Goal: Connect with others: Connect with others

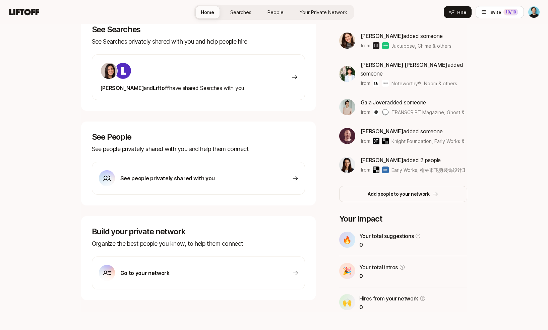
scroll to position [118, 0]
click at [212, 275] on div "Go to your network" at bounding box center [198, 273] width 213 height 33
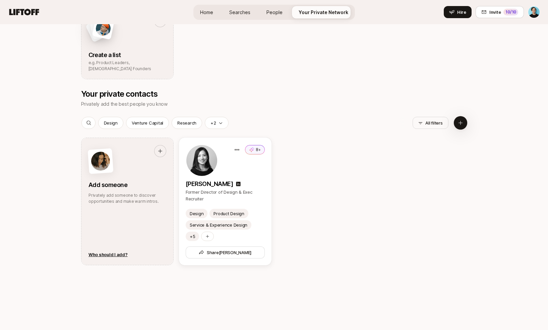
scroll to position [257, 0]
click at [254, 150] on icon at bounding box center [251, 149] width 5 height 7
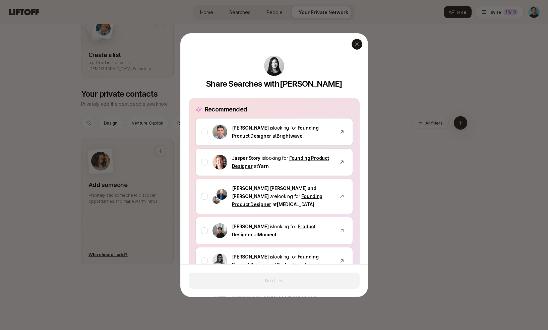
click at [354, 45] on div "button" at bounding box center [357, 44] width 11 height 11
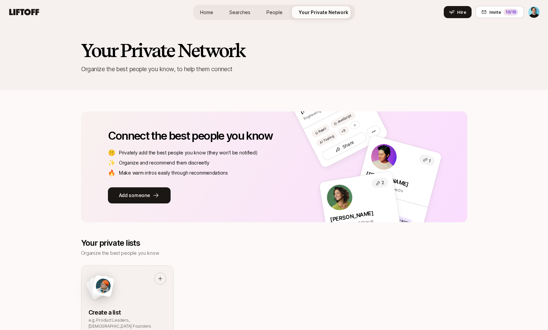
scroll to position [0, 0]
click at [237, 13] on span "Searches" at bounding box center [239, 12] width 21 height 7
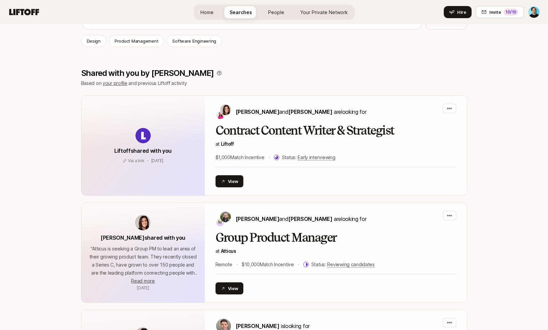
scroll to position [87, 0]
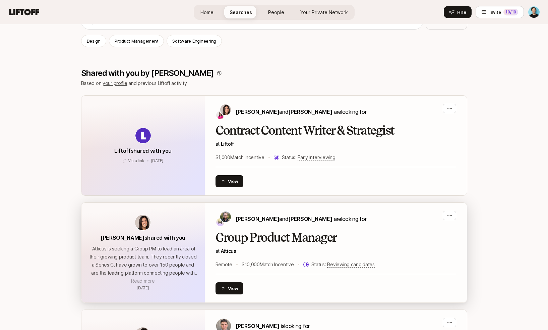
click at [142, 279] on span "Read more" at bounding box center [142, 281] width 23 height 6
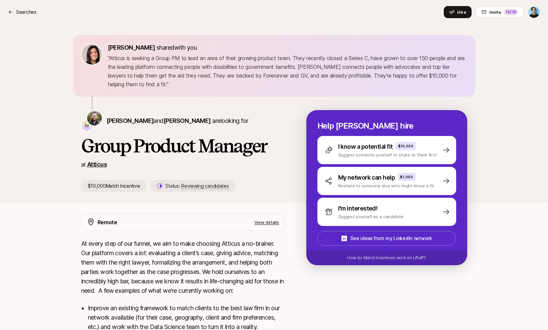
click at [93, 164] on link "Atticus" at bounding box center [97, 164] width 20 height 7
